Goal: Check status: Check status

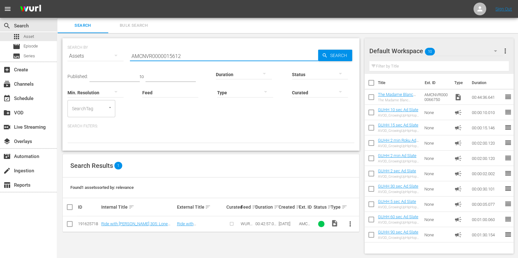
click at [200, 58] on input "AMCNVR0000015612" at bounding box center [224, 55] width 188 height 15
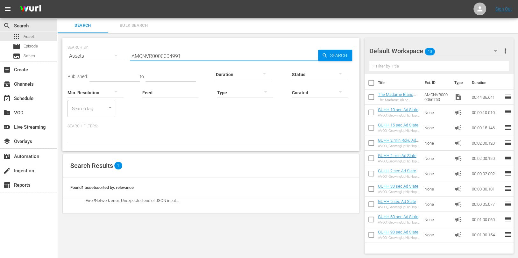
type input "AMCNVR0000004991"
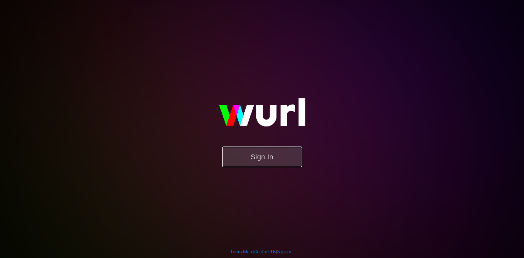
click at [262, 157] on button "Sign In" at bounding box center [262, 156] width 80 height 21
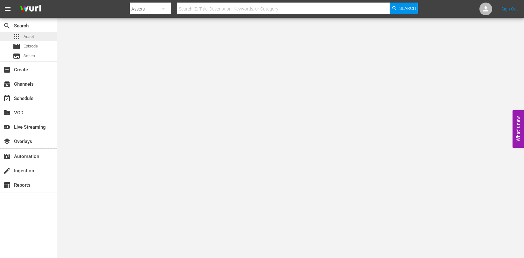
click at [24, 34] on span "Asset" at bounding box center [29, 36] width 10 height 6
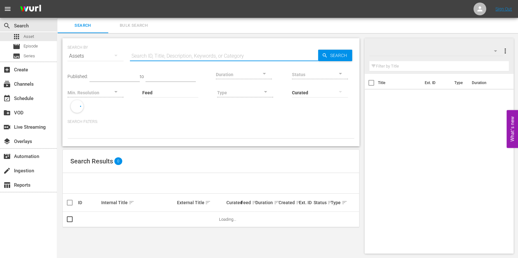
drag, startPoint x: 143, startPoint y: 54, endPoint x: 197, endPoint y: 62, distance: 55.1
click at [143, 54] on input "text" at bounding box center [224, 55] width 188 height 15
paste input "AMCNVR0000004991"
type input "AMCNVR0000004991"
click at [330, 59] on div "Status" at bounding box center [320, 70] width 56 height 23
